Goal: Check status: Check status

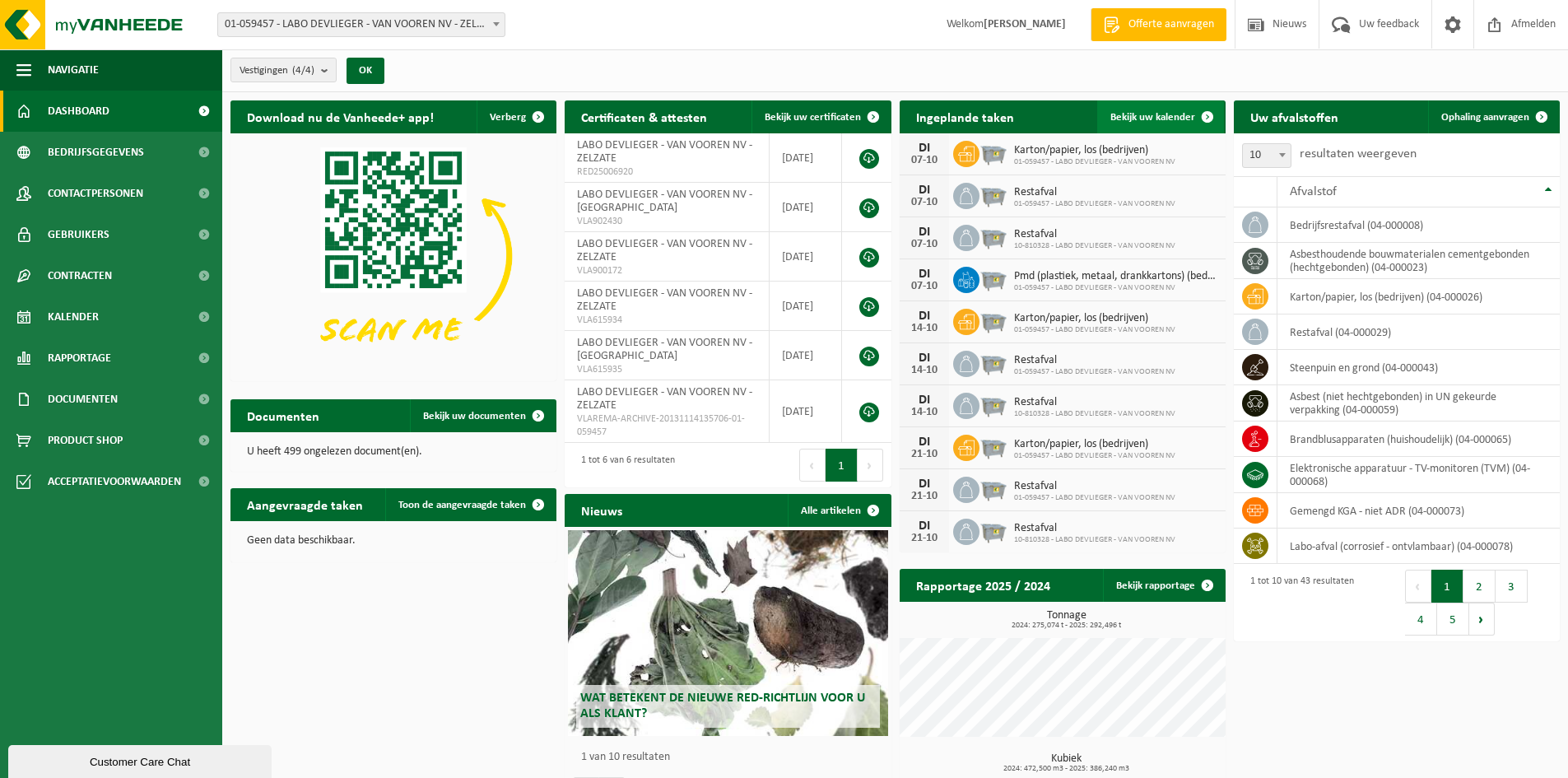
click at [1115, 118] on span "Bekijk uw kalender" at bounding box center [1152, 118] width 85 height 10
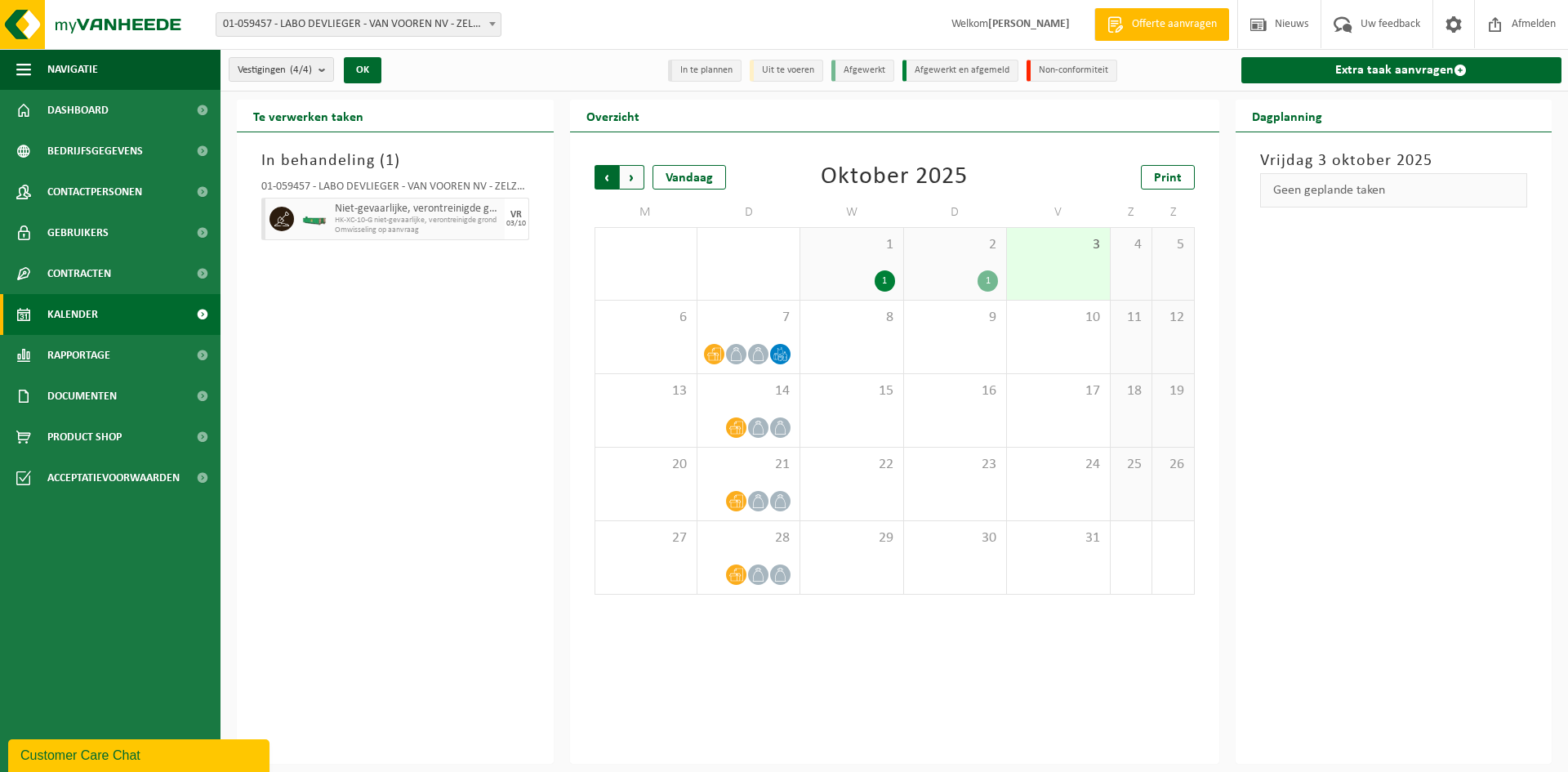
click at [630, 178] on span "Volgende" at bounding box center [632, 177] width 25 height 25
click at [612, 178] on span "Vorige" at bounding box center [607, 177] width 25 height 25
click at [634, 184] on span "Volgende" at bounding box center [632, 177] width 25 height 25
click at [604, 177] on span "Vorige" at bounding box center [607, 177] width 25 height 25
click at [786, 353] on icon at bounding box center [780, 354] width 14 height 14
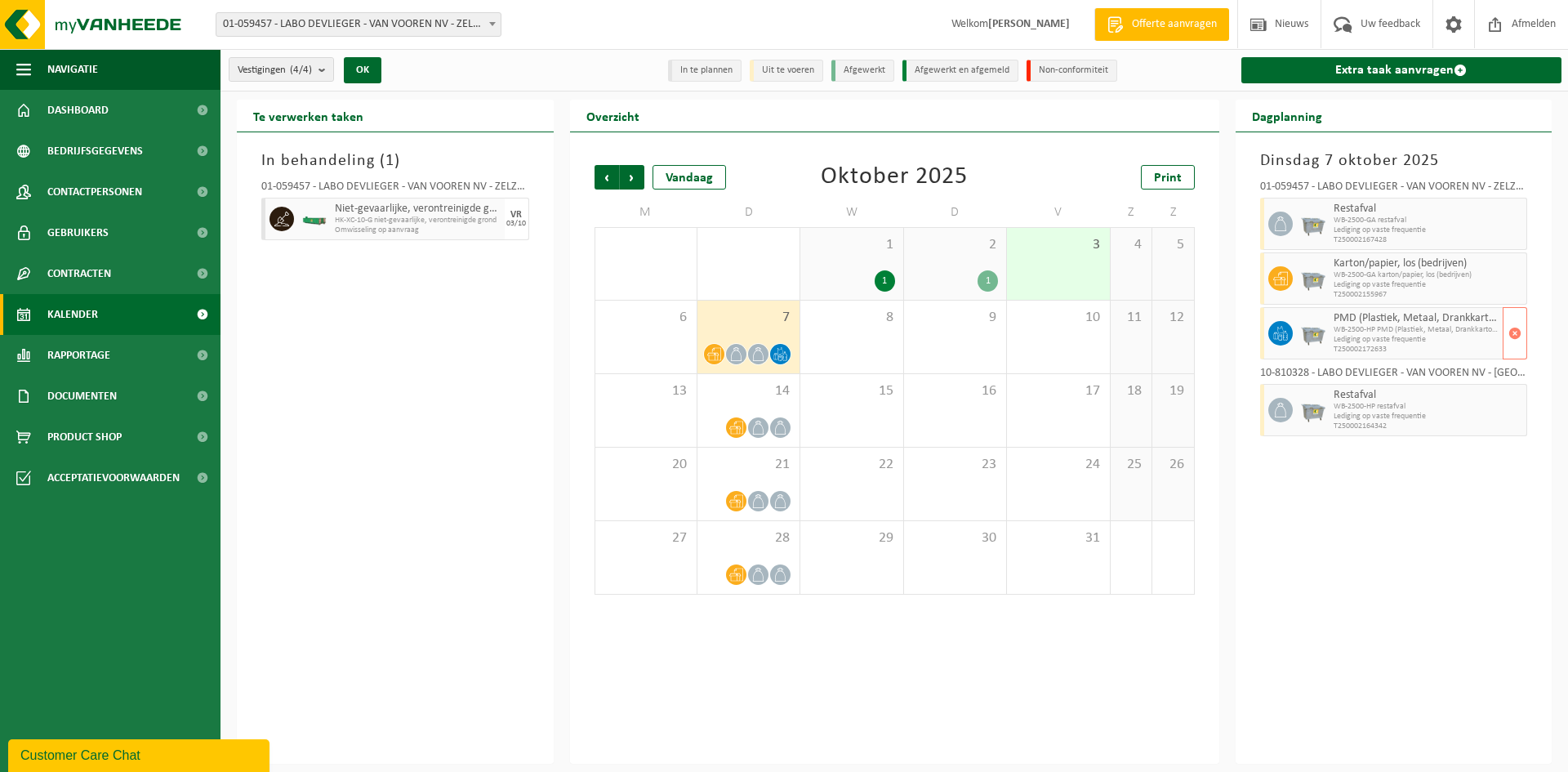
click at [1394, 335] on span "Lediging op vaste frequentie" at bounding box center [1416, 340] width 165 height 9
click at [491, 469] on div "In behandeling ( 1 ) 01-059457 - LABO DEVLIEGER - VAN VOOREN NV - ZELZATE Niet-…" at bounding box center [395, 448] width 317 height 631
click at [630, 182] on span "Volgende" at bounding box center [632, 177] width 25 height 25
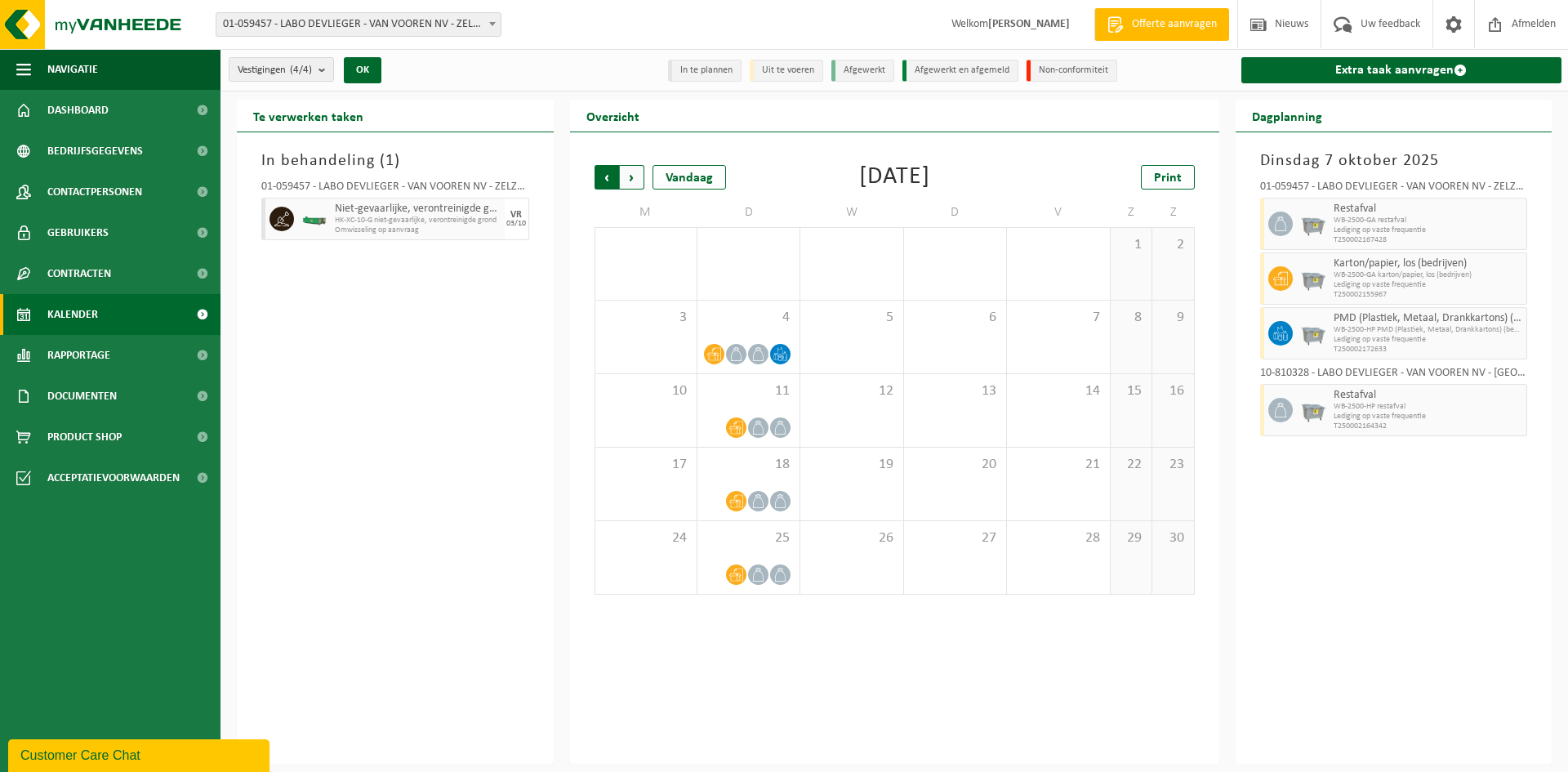
click at [630, 179] on span "Volgende" at bounding box center [632, 177] width 25 height 25
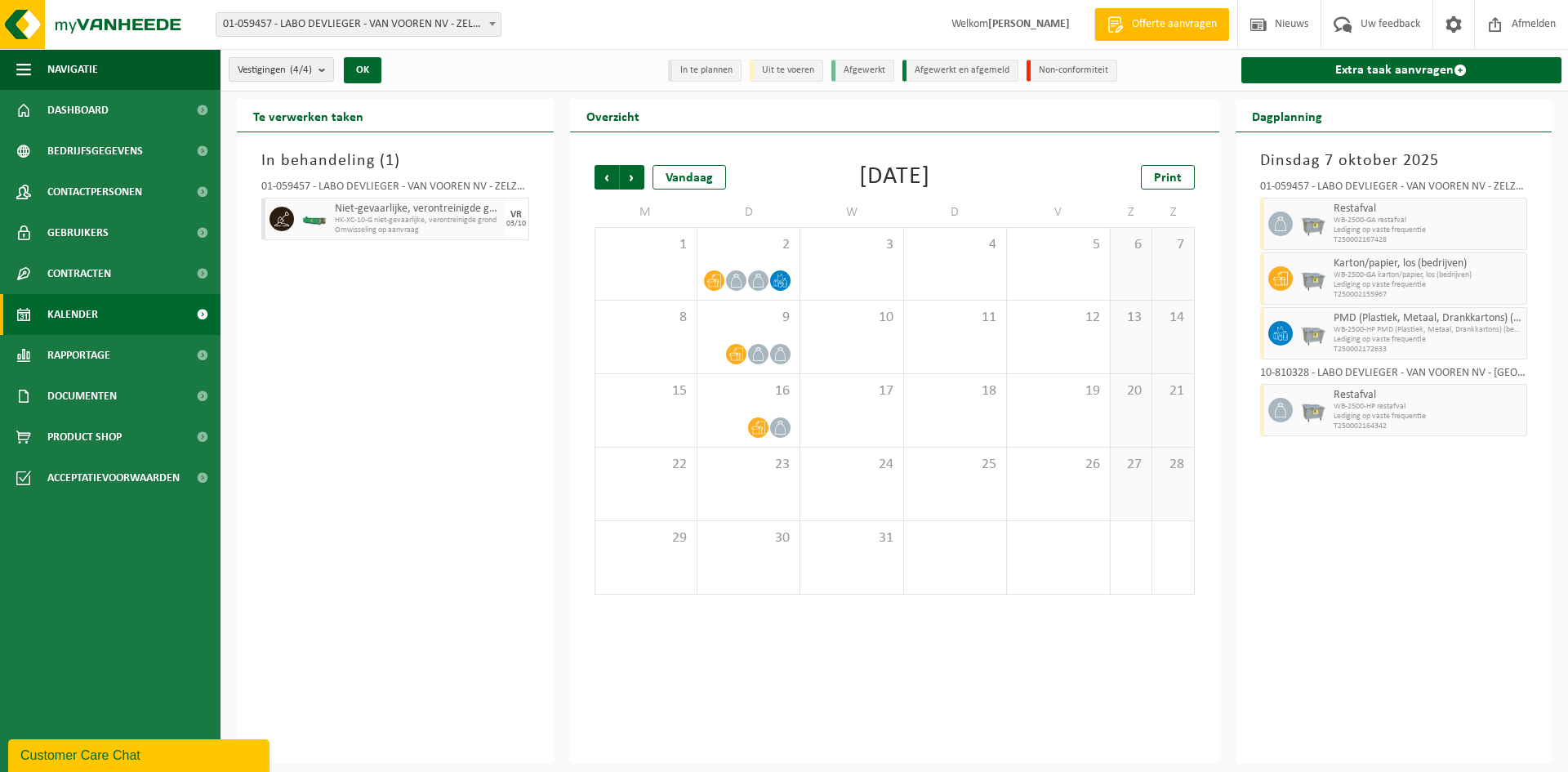
click at [630, 179] on span "Volgende" at bounding box center [632, 177] width 25 height 25
click at [609, 184] on span "Vorige" at bounding box center [607, 177] width 25 height 25
